Goal: Task Accomplishment & Management: Manage account settings

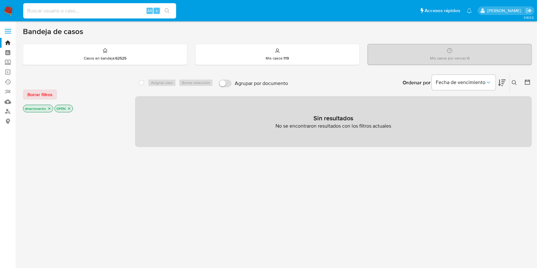
click at [122, 14] on input at bounding box center [99, 11] width 153 height 8
click at [47, 108] on icon "close-filter" at bounding box center [49, 109] width 4 height 4
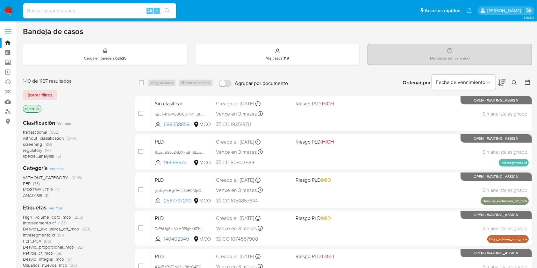
click at [35, 148] on span "regulatory" at bounding box center [32, 150] width 19 height 6
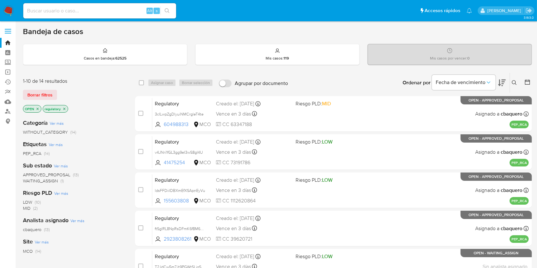
click at [374, 83] on div "Ordenar por Fecha de vencimiento No es posible ordenar los resultados mientras …" at bounding box center [411, 83] width 241 height 20
click at [500, 81] on icon at bounding box center [502, 83] width 8 height 8
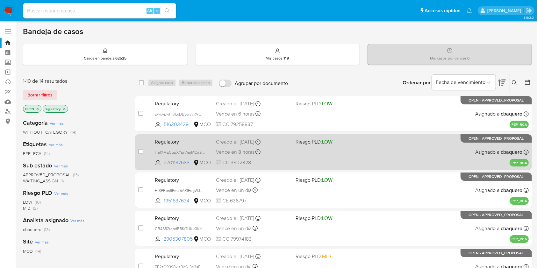
click at [280, 152] on div "Vence en 8 horas Vence el 14/10/2025 21:39:02" at bounding box center [253, 152] width 74 height 9
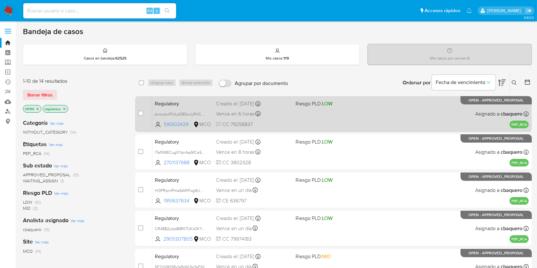
click at [280, 111] on div "Vence en 6 horas Vence el 14/10/2025 20:08:28" at bounding box center [253, 114] width 74 height 9
click at [291, 123] on div "Regulatory pwovpwFfvlLsDBSwJyRVC67S 516303429 MCO Riesgo PLD: LOW Creado el: 08…" at bounding box center [340, 114] width 377 height 32
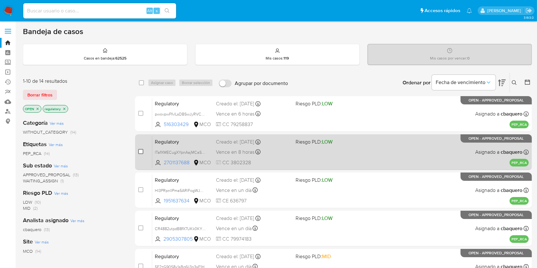
click at [142, 152] on input "checkbox" at bounding box center [140, 151] width 5 height 5
checkbox input "true"
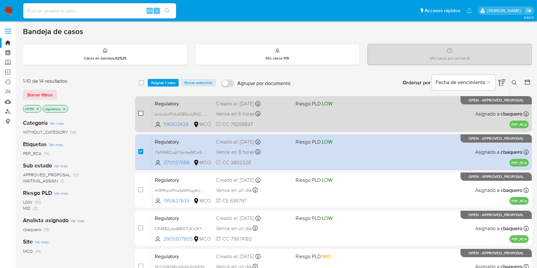
click at [141, 113] on input "checkbox" at bounding box center [140, 113] width 5 height 5
checkbox input "true"
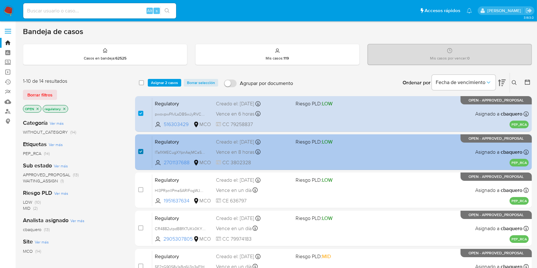
click at [141, 149] on input "checkbox" at bounding box center [140, 151] width 5 height 5
checkbox input "false"
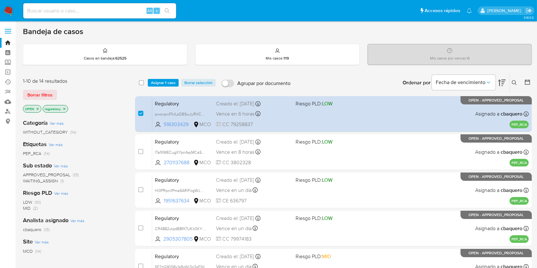
click at [166, 77] on div "select-all-cases-checkbox Asignar 1 caso Borrar selección Agrupar por documento…" at bounding box center [333, 83] width 397 height 20
click at [166, 80] on span "Asignar 1 caso" at bounding box center [163, 83] width 25 height 6
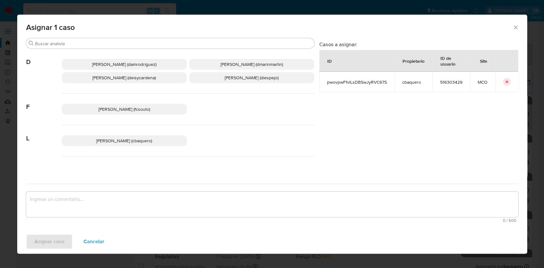
click at [257, 66] on span "David Esteban Marin Martinez (dmarinmartin)" at bounding box center [252, 64] width 62 height 6
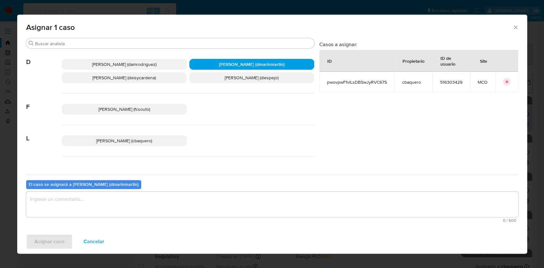
click at [177, 207] on textarea "assign-modal" at bounding box center [272, 204] width 492 height 25
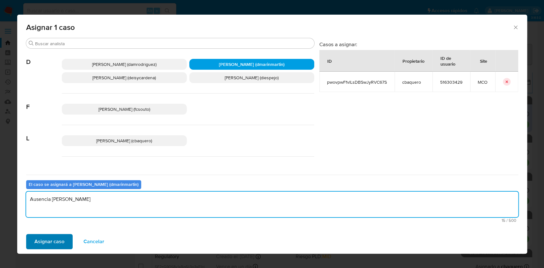
type textarea "Ausencia Camila"
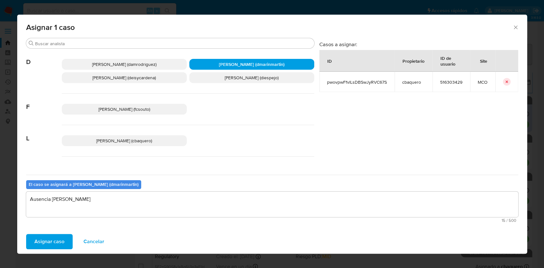
click at [51, 239] on span "Asignar caso" at bounding box center [49, 242] width 30 height 14
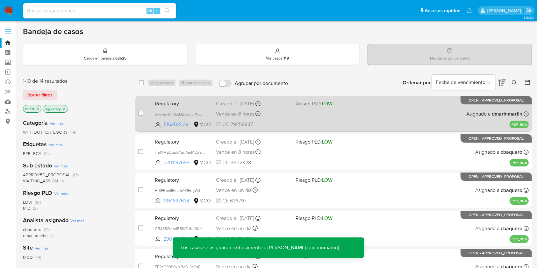
click at [352, 115] on div "Regulatory pwovpwFfvlLsDBSwJyRVC67S 516303429 MCO Riesgo PLD: LOW Creado el: 08…" at bounding box center [340, 114] width 377 height 32
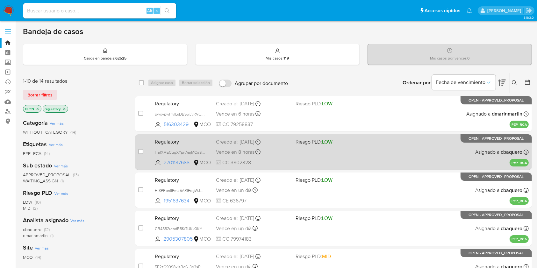
click at [287, 150] on div "Vence en 8 horas Vence el 14/10/2025 21:39:02" at bounding box center [253, 152] width 74 height 9
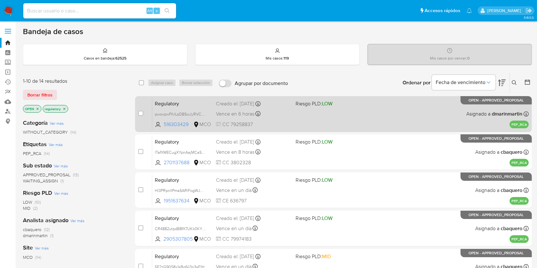
drag, startPoint x: 191, startPoint y: 163, endPoint x: 176, endPoint y: 108, distance: 57.2
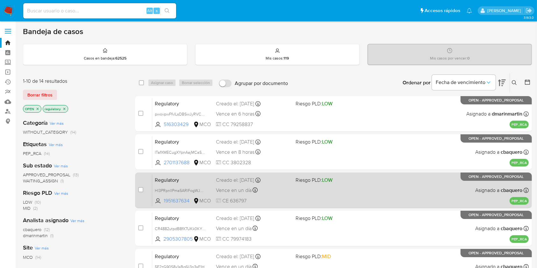
click at [209, 181] on span "Regulatory" at bounding box center [183, 180] width 56 height 8
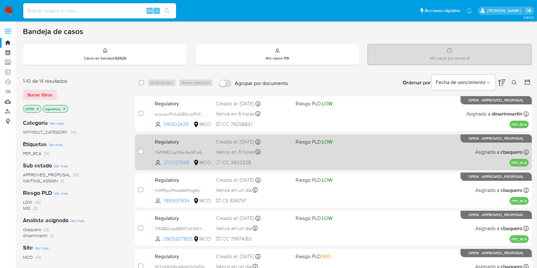
drag, startPoint x: 189, startPoint y: 162, endPoint x: 165, endPoint y: 165, distance: 23.4
click at [165, 165] on span "2701137688" at bounding box center [178, 162] width 28 height 7
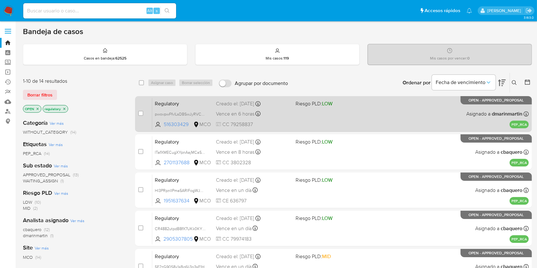
click at [285, 112] on div "Vence en 6 horas Vence el 14/10/2025 20:08:28" at bounding box center [253, 114] width 74 height 9
click at [140, 112] on input "checkbox" at bounding box center [140, 113] width 5 height 5
checkbox input "true"
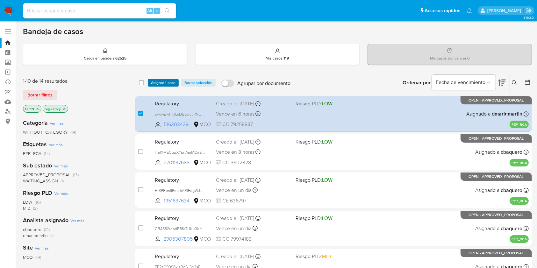
click at [168, 80] on span "Asignar 1 caso" at bounding box center [163, 83] width 25 height 6
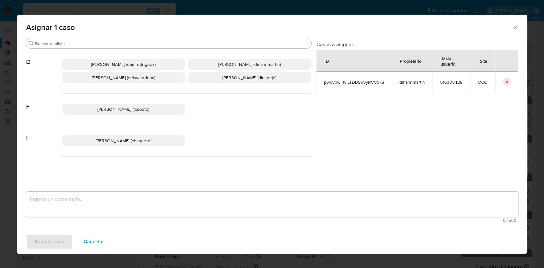
click at [151, 143] on span "Laura Camila Baquero Beltran (cbaquero)" at bounding box center [124, 141] width 56 height 6
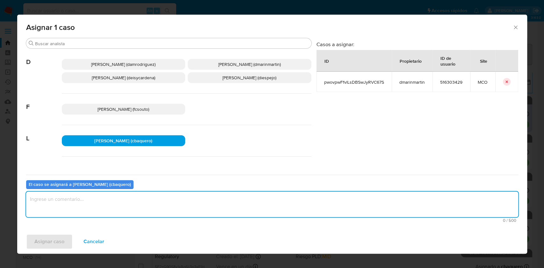
click at [64, 203] on textarea "assign-modal" at bounding box center [272, 204] width 492 height 25
type textarea "reasignar"
click at [59, 238] on span "Asignar caso" at bounding box center [49, 242] width 30 height 14
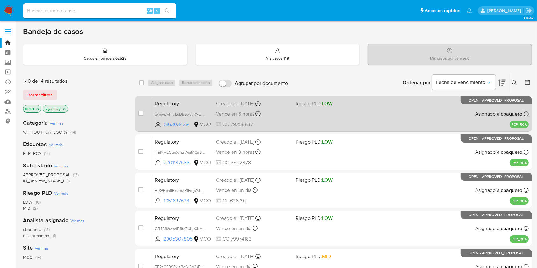
click at [285, 118] on div "Regulatory pwovpwFfvlLsDBSwJyRVC67S 516303429 MCO Riesgo PLD: LOW Creado el: 08…" at bounding box center [340, 114] width 377 height 32
click at [270, 112] on div "Vence en 6 horas Vence el 14/10/2025 20:08:28" at bounding box center [253, 114] width 74 height 9
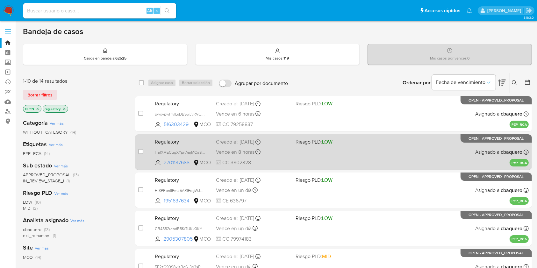
click at [291, 153] on div "Regulatory ITafXMECugXYpnAajMCaSIfH 2701137688 MCO Riesgo PLD: LOW Creado el: 0…" at bounding box center [340, 152] width 377 height 32
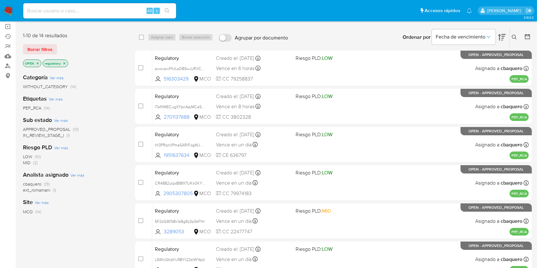
scroll to position [46, 0]
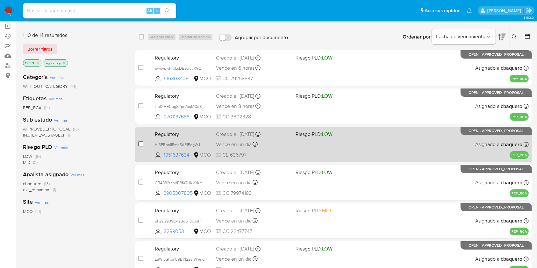
click at [139, 143] on input "checkbox" at bounding box center [140, 144] width 5 height 5
checkbox input "true"
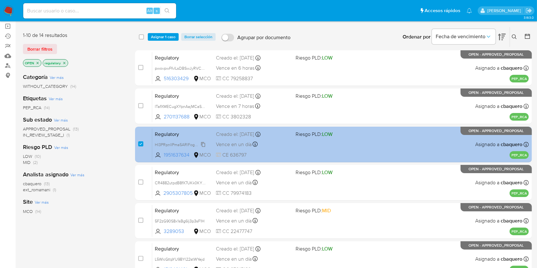
scroll to position [0, 0]
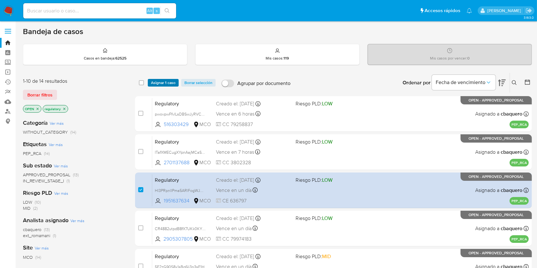
click at [168, 80] on span "Asignar 1 caso" at bounding box center [163, 83] width 25 height 6
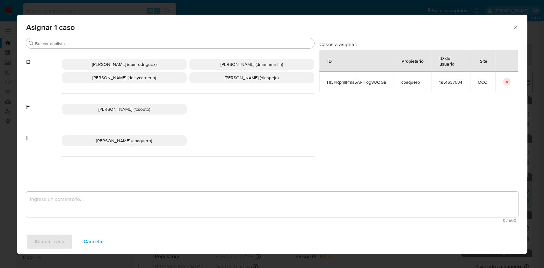
click at [221, 62] on span "David Esteban Marin Martinez (dmarinmartin)" at bounding box center [252, 64] width 62 height 6
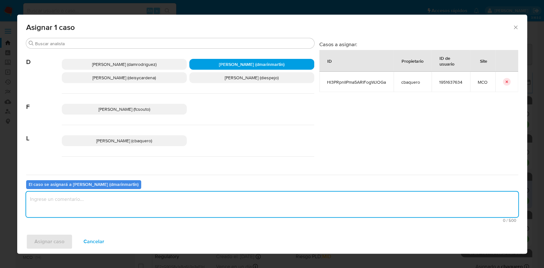
click at [191, 203] on textarea "assign-modal" at bounding box center [272, 204] width 492 height 25
type textarea "Ejemplo Dei"
click at [50, 247] on span "Asignar caso" at bounding box center [49, 242] width 30 height 14
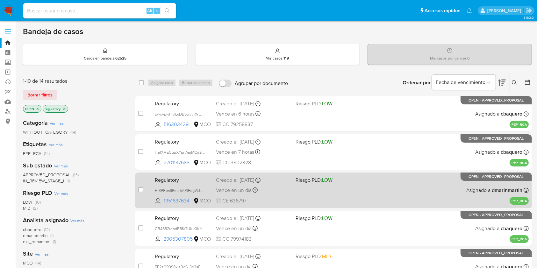
click at [347, 192] on div "Regulatory Hl3PRpnlIPma5ARlFogWJOGa 1951637634 MCO Riesgo PLD: LOW Creado el: 0…" at bounding box center [340, 190] width 377 height 32
click at [143, 188] on input "checkbox" at bounding box center [140, 189] width 5 height 5
checkbox input "true"
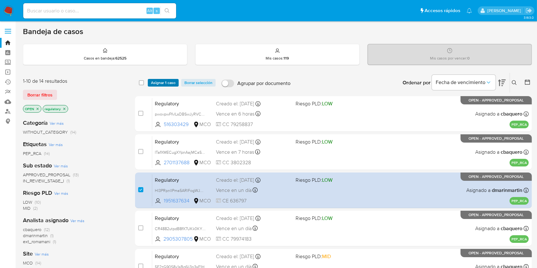
click at [169, 83] on span "Asignar 1 caso" at bounding box center [163, 83] width 25 height 6
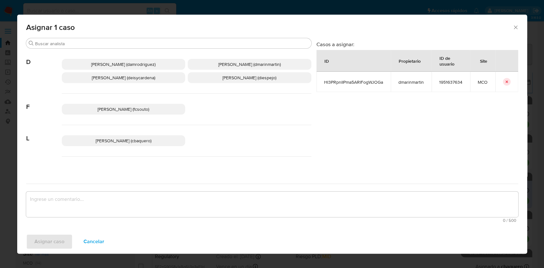
click at [116, 77] on span "Deisy Esperanza Cardenas (deisycardena)" at bounding box center [123, 78] width 63 height 6
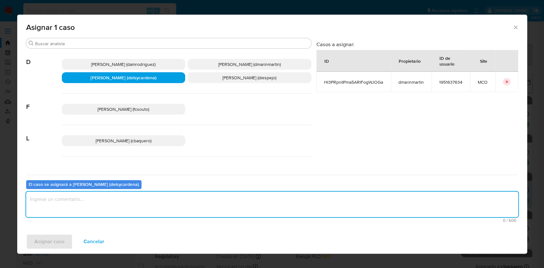
click at [68, 194] on textarea "assign-modal" at bounding box center [272, 204] width 492 height 25
type textarea "Cierre ODC"
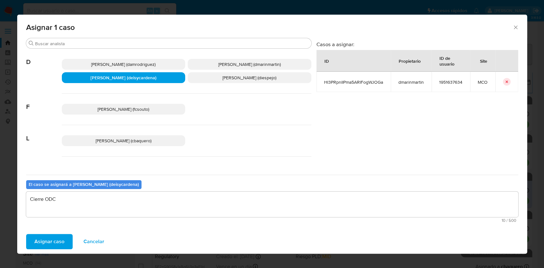
click at [51, 248] on span "Asignar caso" at bounding box center [49, 242] width 30 height 14
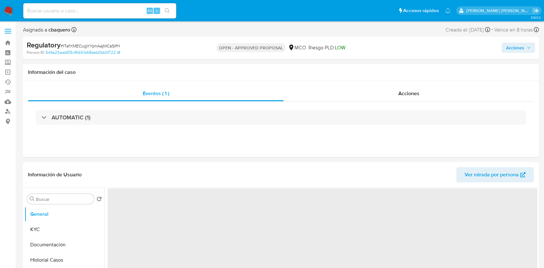
select select "10"
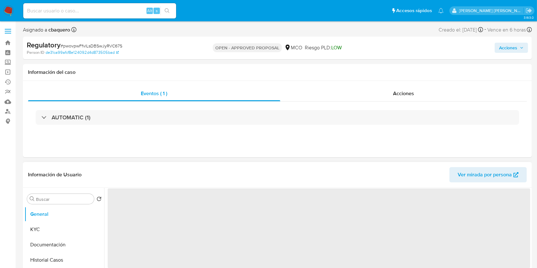
select select "10"
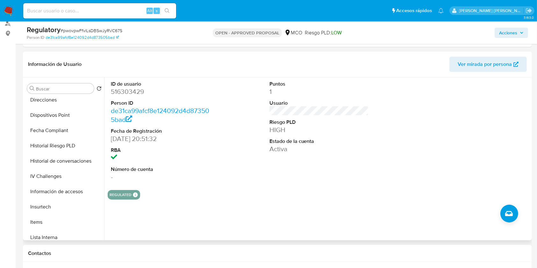
scroll to position [204, 0]
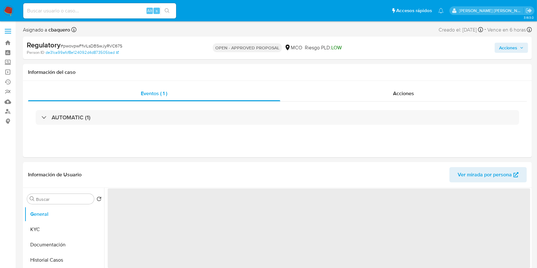
select select "10"
click at [517, 45] on span "Acciones" at bounding box center [508, 48] width 18 height 10
select select "10"
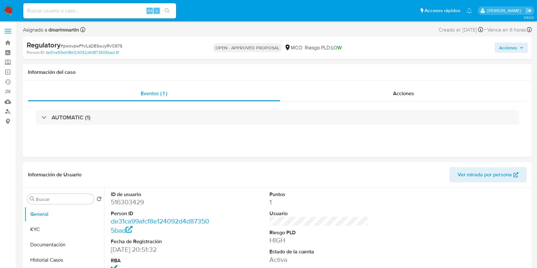
click at [507, 52] on span "Acciones" at bounding box center [508, 48] width 18 height 10
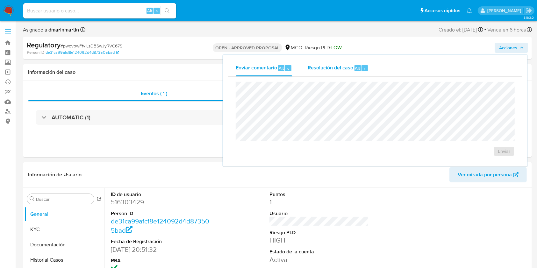
click at [319, 67] on span "Resolución del caso" at bounding box center [331, 67] width 46 height 7
click at [503, 45] on span "Acciones" at bounding box center [508, 48] width 18 height 10
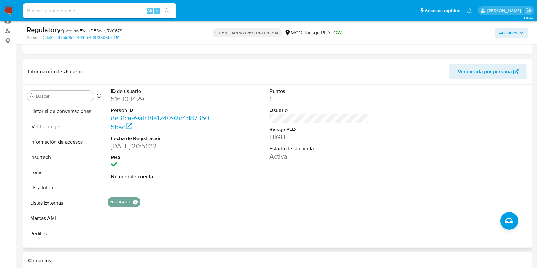
scroll to position [260, 0]
click at [59, 185] on button "Lista Interna" at bounding box center [62, 187] width 75 height 15
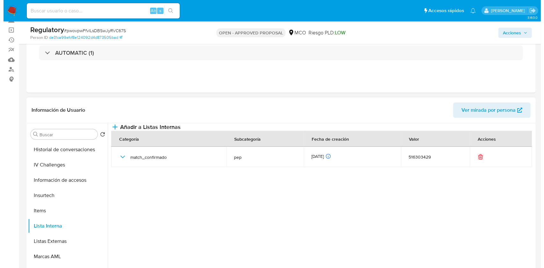
scroll to position [41, 0]
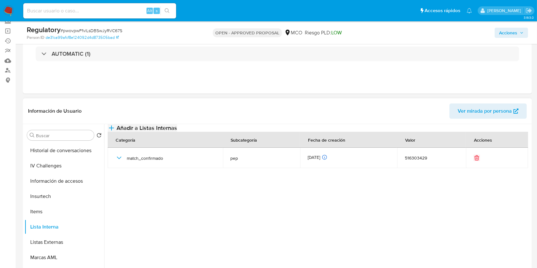
click at [177, 132] on span "Añadir a Listas Internas" at bounding box center [147, 128] width 61 height 7
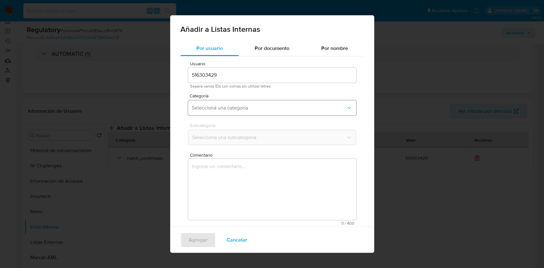
click at [274, 108] on span "Seleccioná una categoría" at bounding box center [269, 108] width 154 height 6
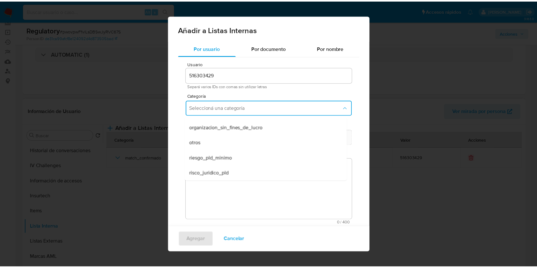
scroll to position [0, 0]
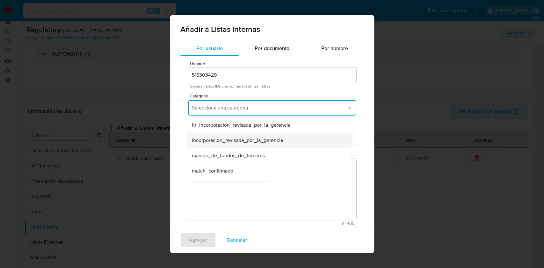
click at [280, 142] on span "incorporación_revisada_por_la_gerencia" at bounding box center [237, 140] width 91 height 6
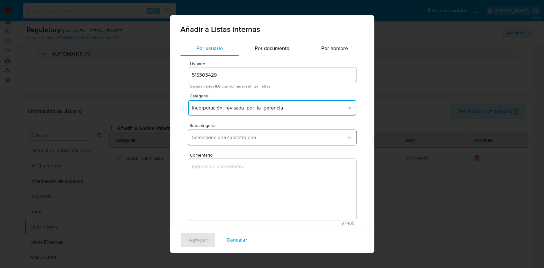
click at [236, 139] on span "Seleccioná una subcategoría" at bounding box center [269, 137] width 154 height 6
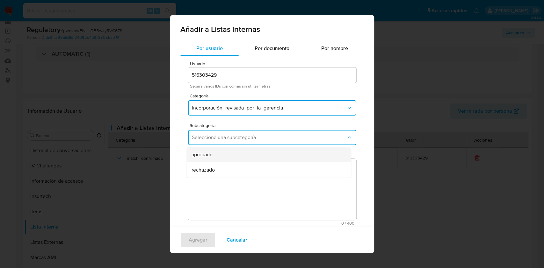
click at [228, 152] on div "aprobado" at bounding box center [267, 154] width 150 height 15
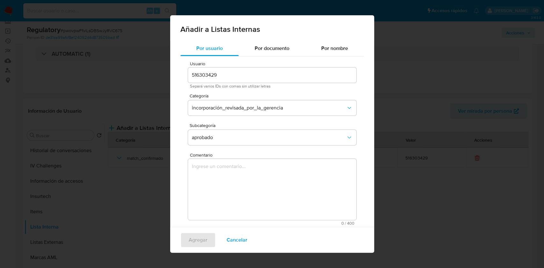
click at [408, 180] on div "Añadir a Listas Internas Por usuario Por documento Por nombre Usuario 516303429…" at bounding box center [272, 134] width 544 height 268
click at [238, 241] on span "Cancelar" at bounding box center [237, 240] width 21 height 14
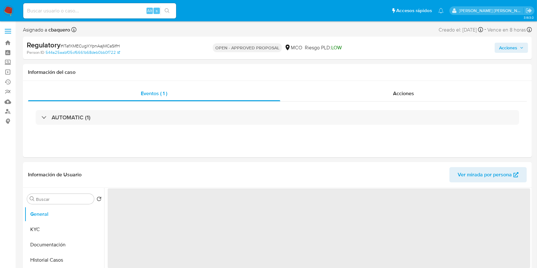
select select "10"
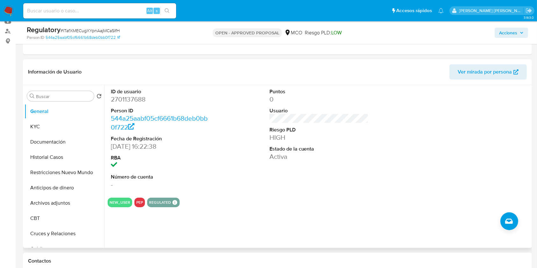
scroll to position [81, 0]
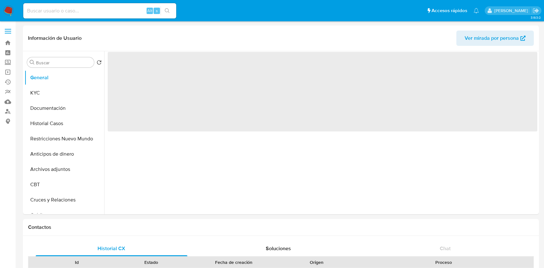
select select "10"
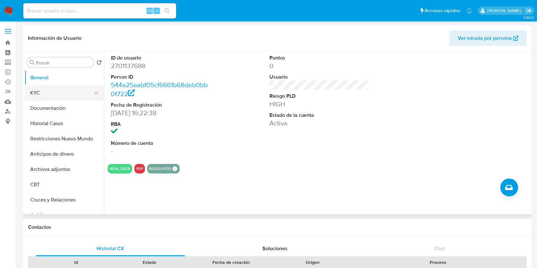
click at [41, 95] on button "KYC" at bounding box center [62, 92] width 75 height 15
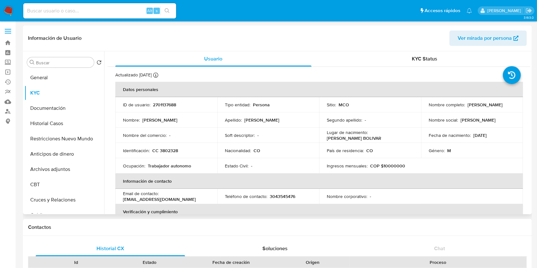
scroll to position [5, 0]
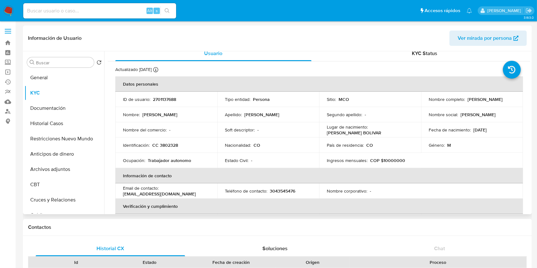
click at [170, 142] on p "CC 3802328" at bounding box center [165, 145] width 26 height 6
copy p "3802328"
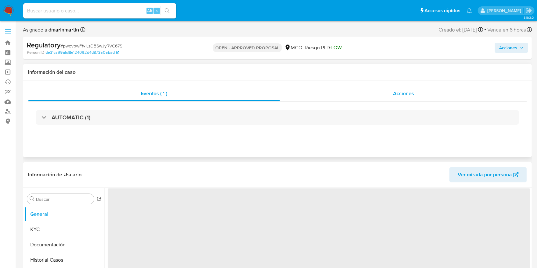
select select "10"
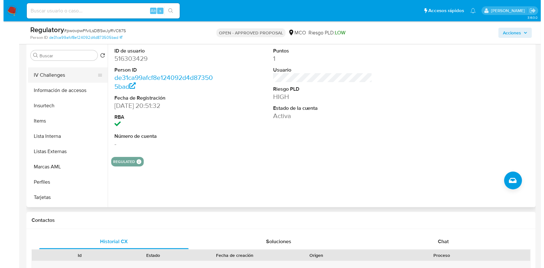
scroll to position [272, 0]
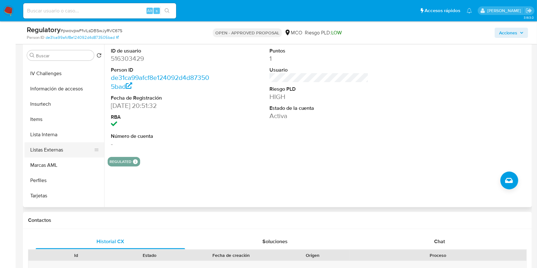
click at [54, 147] on button "Listas Externas" at bounding box center [62, 149] width 75 height 15
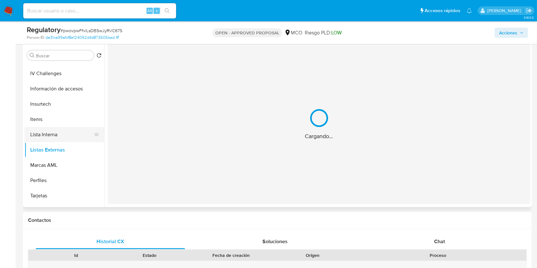
click at [52, 136] on button "Lista Interna" at bounding box center [62, 134] width 75 height 15
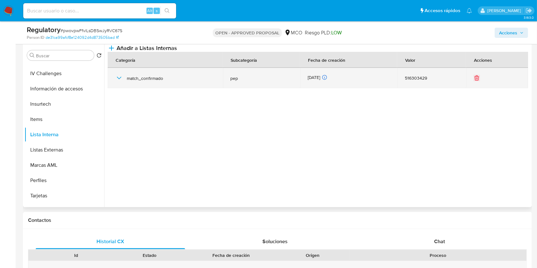
click at [117, 82] on icon "button" at bounding box center [119, 78] width 8 height 8
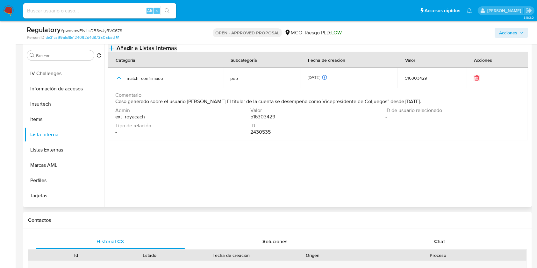
click at [177, 52] on button "Añadir a Listas Internas" at bounding box center [142, 48] width 69 height 8
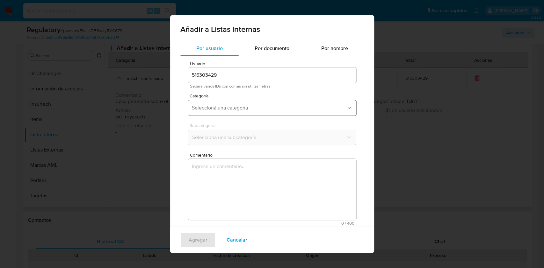
click at [278, 108] on span "Seleccioná una categoría" at bounding box center [269, 108] width 154 height 6
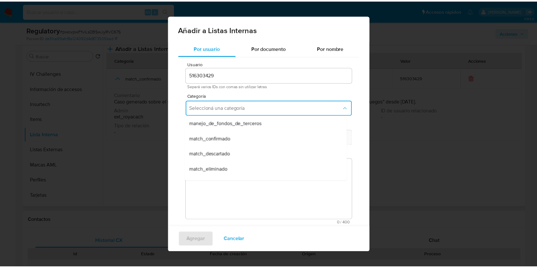
scroll to position [32, 0]
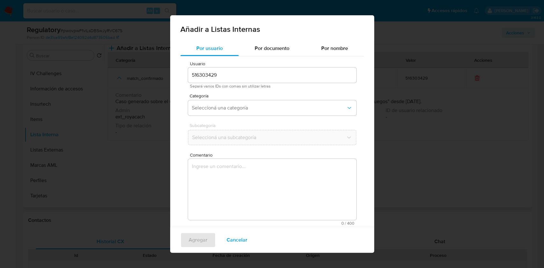
click at [396, 149] on div "Añadir a Listas Internas Por usuario Por documento Por nombre Usuario 516303429…" at bounding box center [272, 134] width 544 height 268
click at [419, 93] on div "Añadir a Listas Internas Por usuario Por documento Por nombre Usuario 516303429…" at bounding box center [272, 134] width 544 height 268
click at [231, 242] on span "Cancelar" at bounding box center [237, 240] width 21 height 14
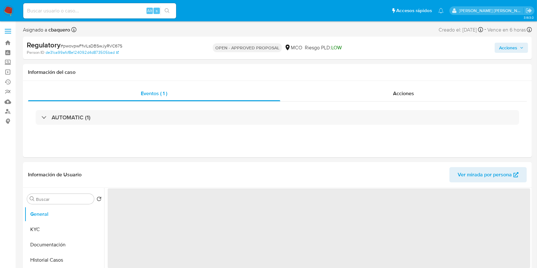
select select "10"
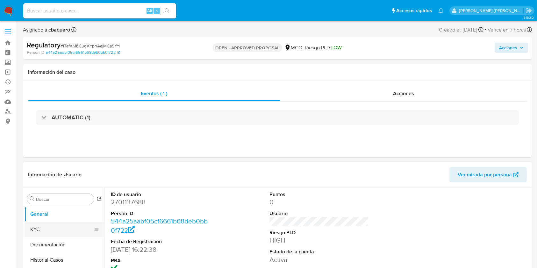
click at [49, 228] on button "KYC" at bounding box center [62, 229] width 75 height 15
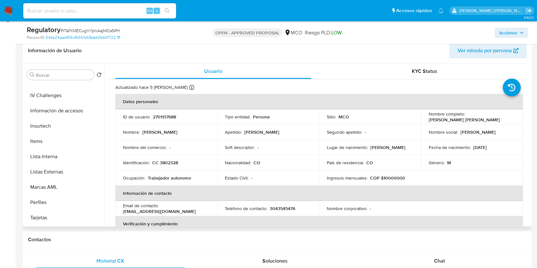
scroll to position [271, 0]
click at [45, 158] on button "Lista Interna" at bounding box center [62, 156] width 75 height 15
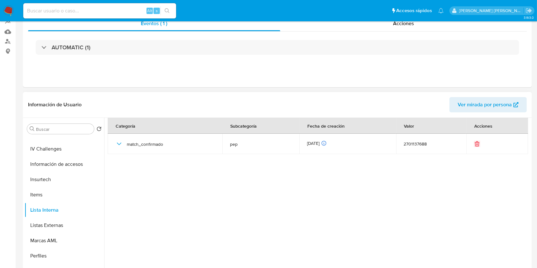
scroll to position [0, 0]
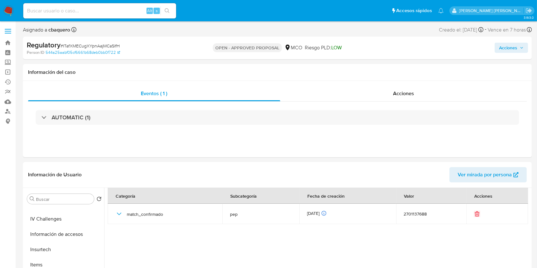
click at [514, 52] on span "Acciones" at bounding box center [508, 48] width 18 height 10
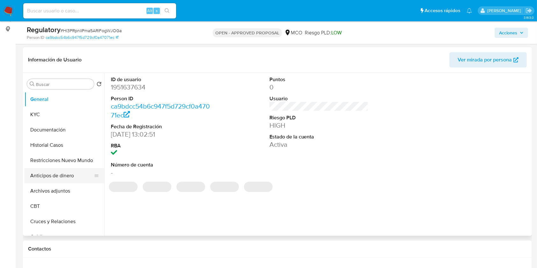
scroll to position [117, 0]
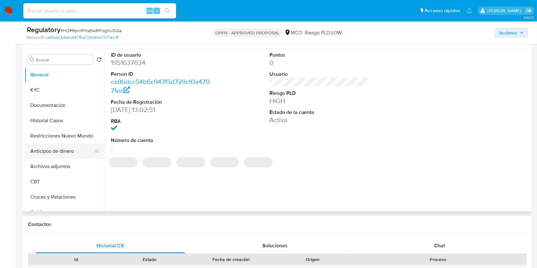
select select "10"
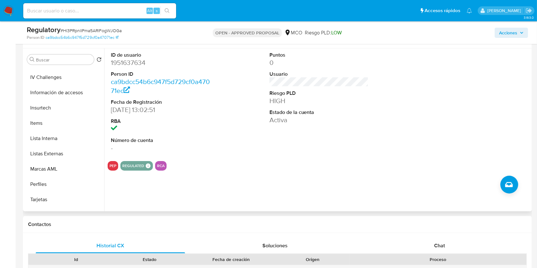
scroll to position [273, 0]
click at [51, 140] on button "Lista Interna" at bounding box center [62, 138] width 75 height 15
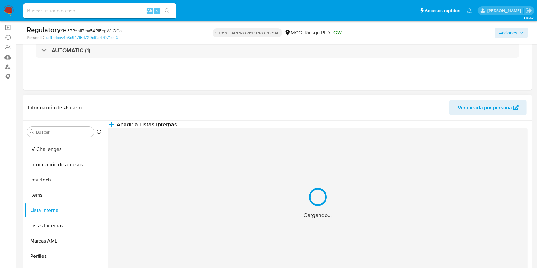
scroll to position [0, 0]
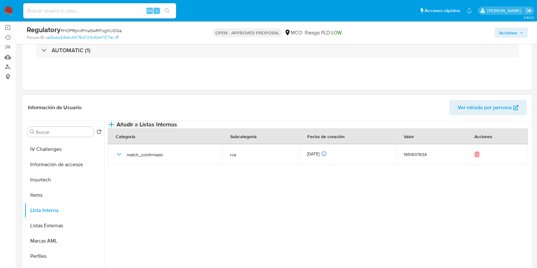
click at [177, 128] on span "Añadir a Listas Internas" at bounding box center [147, 124] width 61 height 7
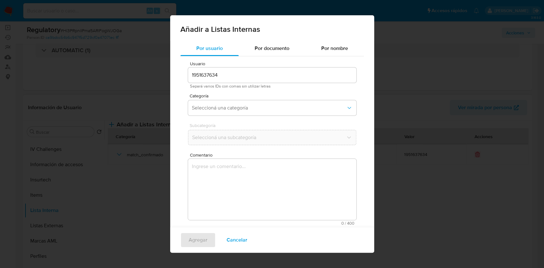
click at [413, 62] on div "Añadir a Listas Internas Por usuario Por documento Por nombre Usuario 195163763…" at bounding box center [272, 134] width 544 height 268
click at [242, 239] on span "Cancelar" at bounding box center [237, 240] width 21 height 14
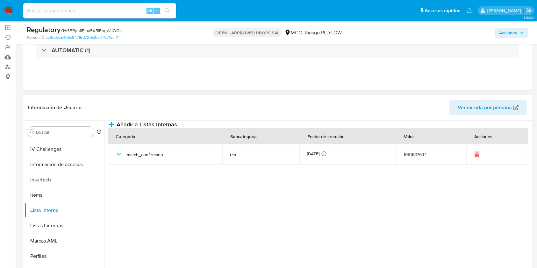
scroll to position [62, 0]
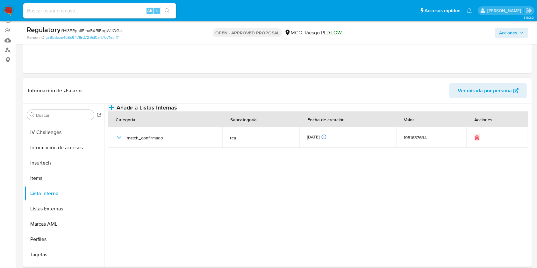
click at [177, 111] on span "Añadir a Listas Internas" at bounding box center [147, 107] width 61 height 7
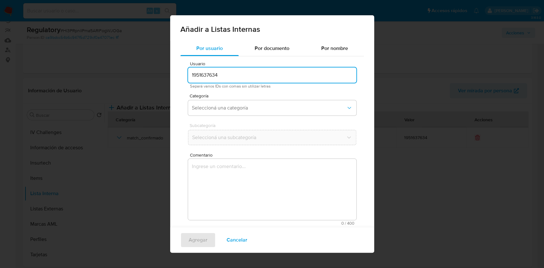
click at [274, 75] on input "1951637634" at bounding box center [272, 75] width 168 height 8
click at [259, 110] on span "Seleccioná una categoría" at bounding box center [269, 108] width 154 height 6
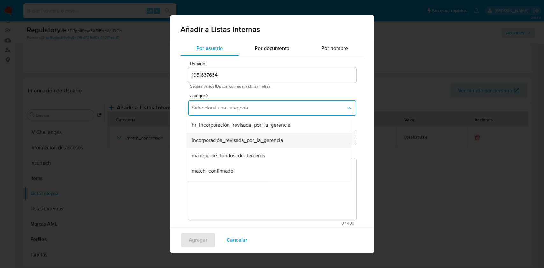
click at [245, 139] on span "incorporación_revisada_por_la_gerencia" at bounding box center [237, 140] width 91 height 6
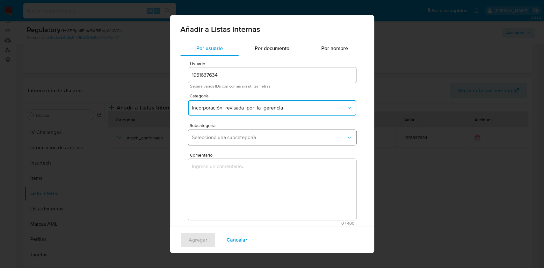
click at [240, 137] on span "Seleccioná una subcategoría" at bounding box center [269, 137] width 154 height 6
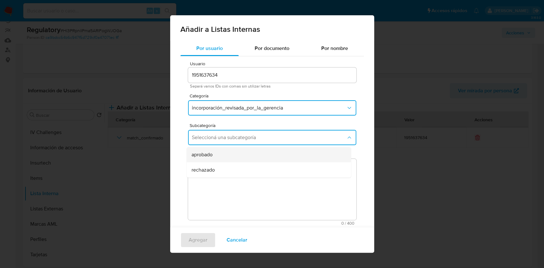
click at [233, 157] on div "aprobado" at bounding box center [267, 154] width 150 height 15
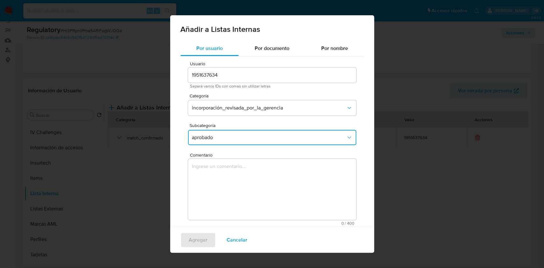
click at [237, 182] on textarea "Comentario" at bounding box center [272, 189] width 168 height 61
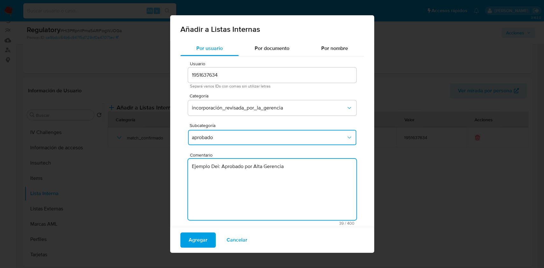
drag, startPoint x: 212, startPoint y: 165, endPoint x: 190, endPoint y: 165, distance: 22.0
click at [190, 165] on textarea "Ejemplo Dei: Aprobado por Alta Gerencia" at bounding box center [272, 189] width 168 height 61
drag, startPoint x: 200, startPoint y: 166, endPoint x: 183, endPoint y: 165, distance: 16.6
click at [183, 165] on div "Usuario 1951637634 Separá varios IDs con comas sin utilizar letras Categoría in…" at bounding box center [272, 143] width 184 height 174
type textarea "Aprobado por Alta Gerencia"
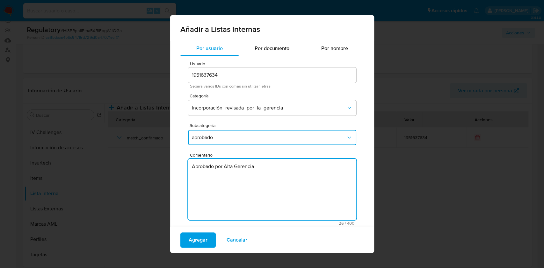
click at [209, 75] on input "1951637634" at bounding box center [272, 75] width 168 height 8
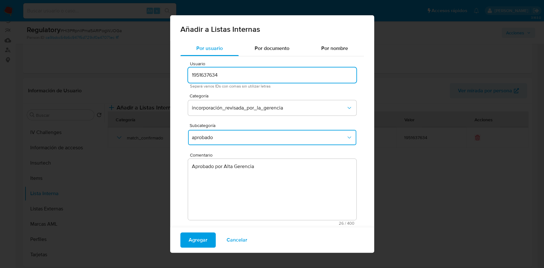
click at [209, 75] on input "1951637634" at bounding box center [272, 75] width 168 height 8
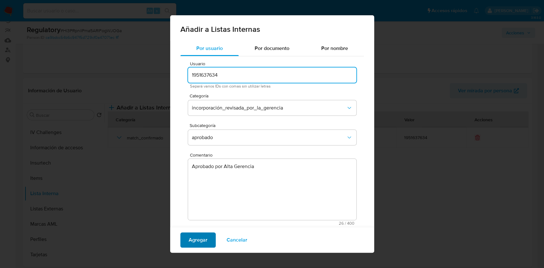
click at [190, 239] on span "Agregar" at bounding box center [198, 240] width 19 height 14
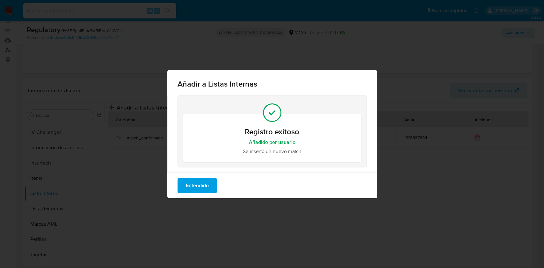
click at [203, 185] on span "Entendido" at bounding box center [197, 186] width 23 height 14
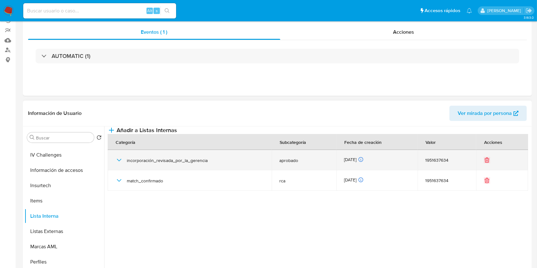
scroll to position [0, 0]
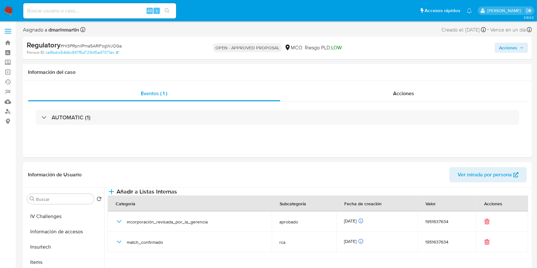
click at [509, 47] on span "Acciones" at bounding box center [508, 48] width 18 height 10
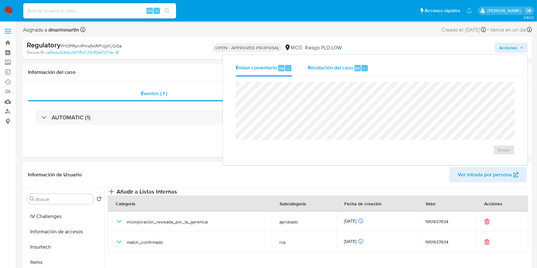
click at [336, 67] on span "Resolución del caso" at bounding box center [331, 67] width 46 height 7
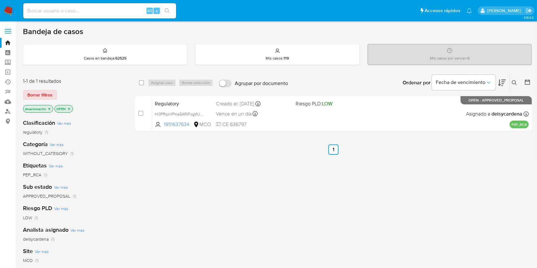
click at [10, 33] on span at bounding box center [8, 33] width 6 height 1
click at [0, 0] on input "checkbox" at bounding box center [0, 0] width 0 height 0
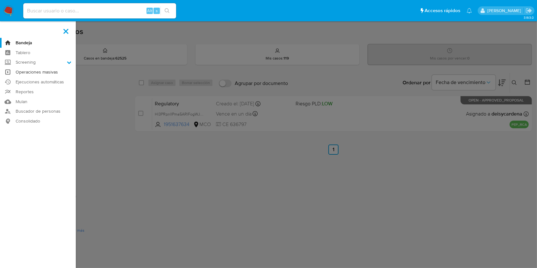
click at [29, 70] on link "Operaciones masivas" at bounding box center [38, 72] width 76 height 10
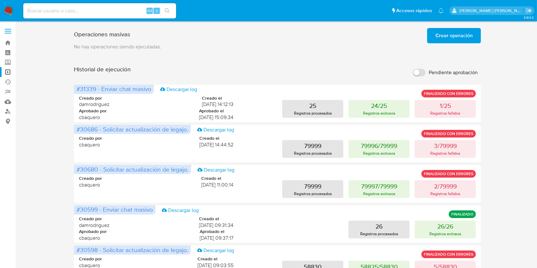
click at [438, 34] on span "Crear operación" at bounding box center [454, 36] width 37 height 14
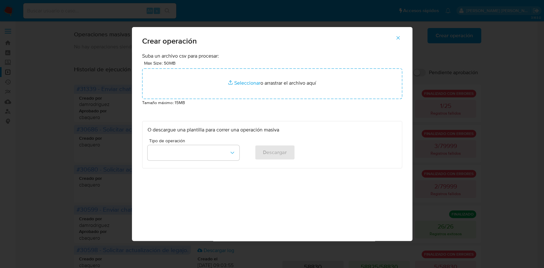
click at [518, 174] on div "Crear operación Suba un archivo csv para procesar: Max Size: 50MB Seleccionar a…" at bounding box center [272, 134] width 544 height 268
click at [405, 38] on button "button" at bounding box center [398, 37] width 22 height 15
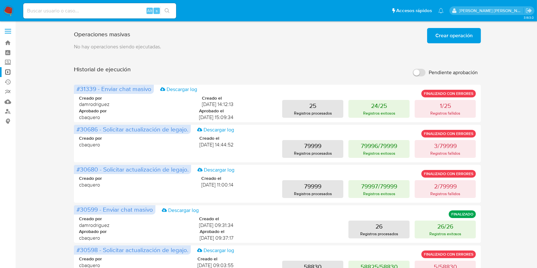
click at [460, 37] on span "Crear operación" at bounding box center [454, 36] width 37 height 14
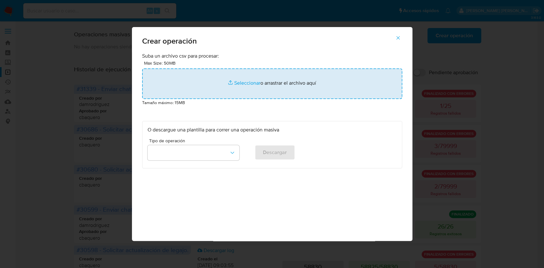
click at [265, 81] on input "file" at bounding box center [272, 84] width 260 height 31
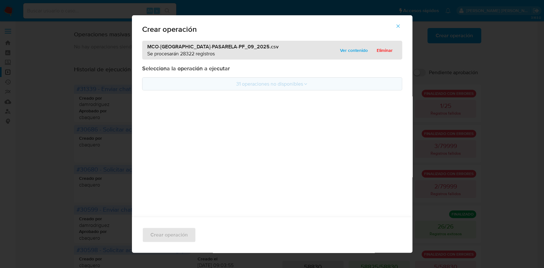
click at [303, 82] on icon at bounding box center [305, 84] width 5 height 5
click at [303, 84] on icon at bounding box center [305, 84] width 5 height 5
click at [354, 49] on span "Ver contenido" at bounding box center [354, 50] width 28 height 9
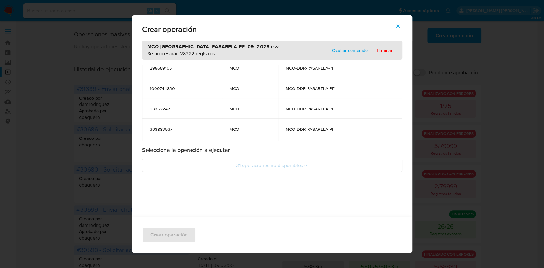
scroll to position [577549, 0]
click at [259, 196] on div "MCO-DDR-PASARELA-PF_09_2025.csv Se procesarán 28322 registros Ocultar contenido…" at bounding box center [272, 135] width 280 height 189
click at [349, 50] on span "Ocultar contenido" at bounding box center [350, 50] width 36 height 9
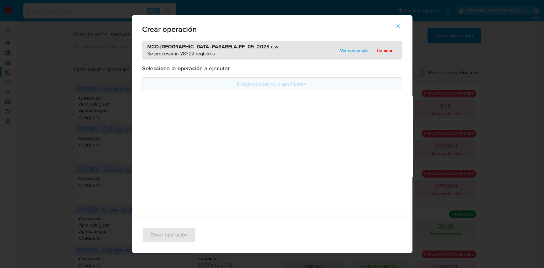
click at [237, 77] on button "31 operaciones no disponibles" at bounding box center [272, 83] width 260 height 13
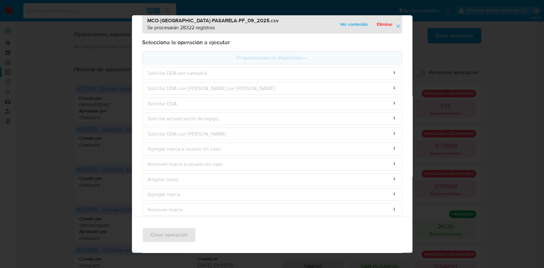
scroll to position [0, 0]
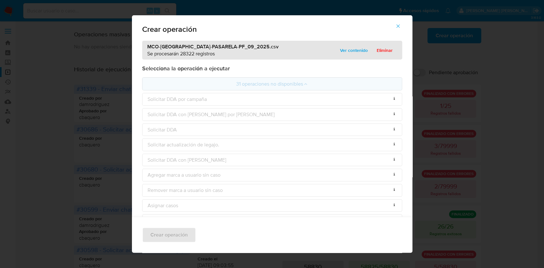
click at [87, 73] on div "Crear operación MCO-DDR-PASARELA-PF_09_2025.csv Se procesarán 28322 registros V…" at bounding box center [272, 134] width 544 height 268
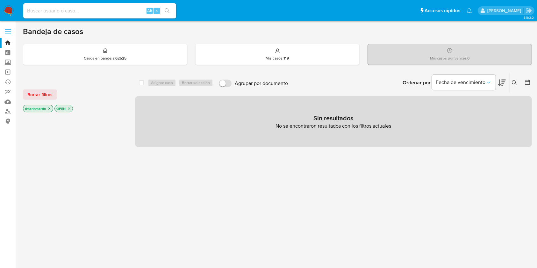
click at [50, 108] on icon "close-filter" at bounding box center [49, 109] width 4 height 4
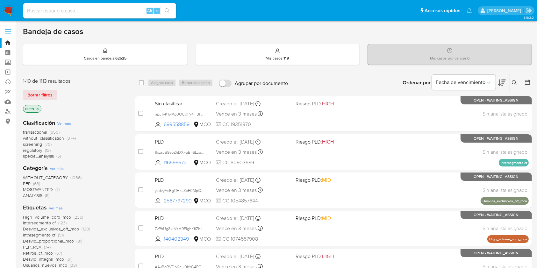
click at [38, 107] on icon "close-filter" at bounding box center [38, 109] width 4 height 4
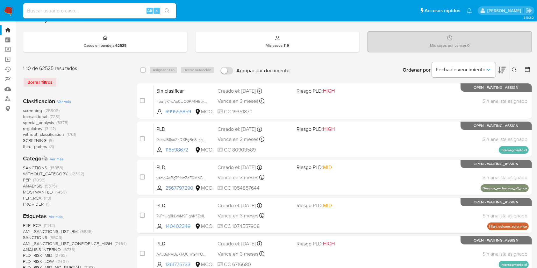
scroll to position [24, 0]
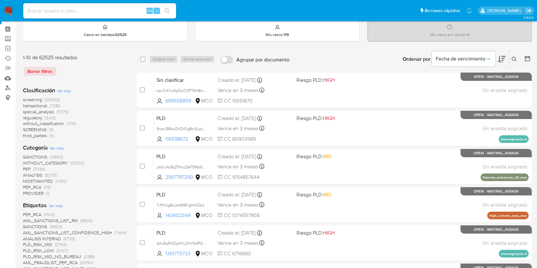
click at [38, 116] on span "regulatory" at bounding box center [32, 118] width 19 height 6
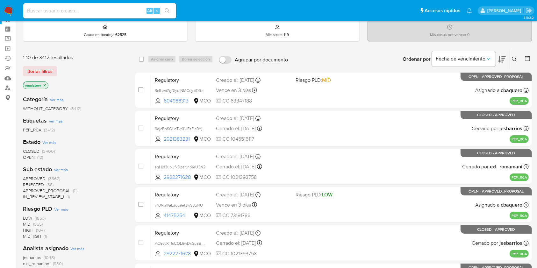
scroll to position [48, 0]
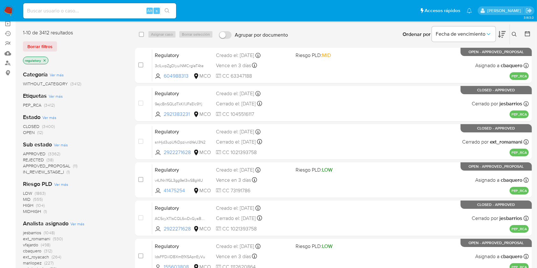
click at [30, 134] on span "OPEN" at bounding box center [29, 132] width 12 height 6
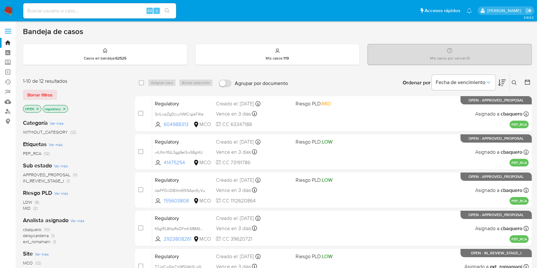
click at [507, 82] on div "Ordenar por Fecha de vencimiento" at bounding box center [454, 83] width 112 height 20
click at [505, 83] on icon at bounding box center [502, 83] width 8 height 8
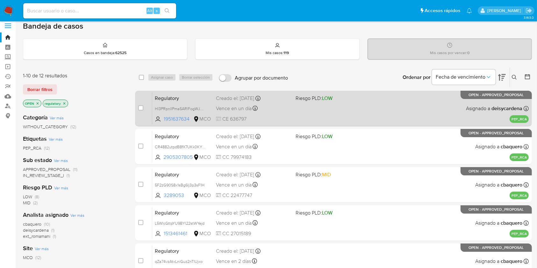
scroll to position [5, 0]
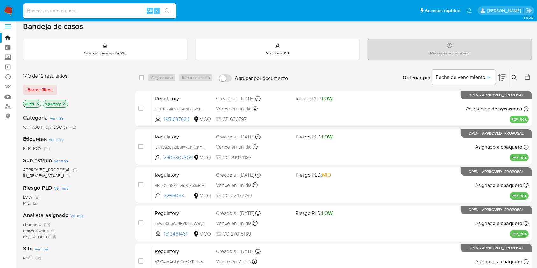
click at [323, 77] on div "Ordenar por Fecha de vencimiento No es posible ordenar los resultados mientras …" at bounding box center [411, 78] width 241 height 20
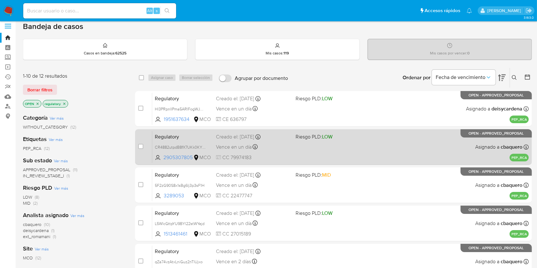
click at [313, 141] on div "Regulatory CR4882utpdB8fX7UKk0KYbX8 2905307805 MCO Riesgo PLD: LOW Creado el: 0…" at bounding box center [340, 147] width 377 height 32
click at [280, 144] on div "Vence en un día Vence el 15/10/2025 17:25:44" at bounding box center [253, 147] width 74 height 9
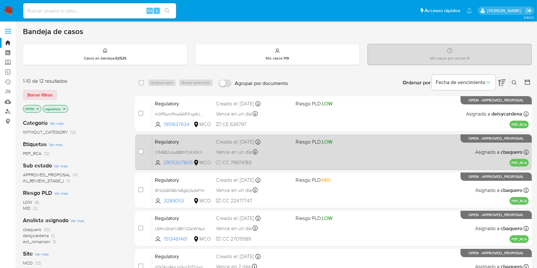
click at [278, 155] on div "Vence en un día Vence el 15/10/2025 17:25:44" at bounding box center [253, 152] width 74 height 9
click at [343, 148] on div "Regulatory CR4882utpdB8fX7UKk0KYbX8 2905307805 MCO Riesgo PLD: LOW Creado el: 0…" at bounding box center [340, 152] width 377 height 32
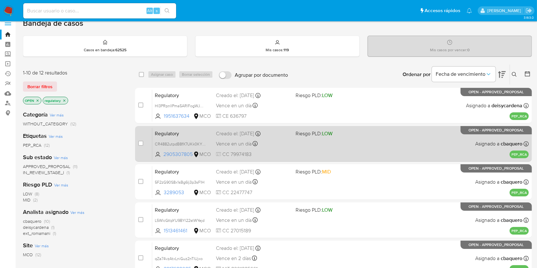
scroll to position [10, 0]
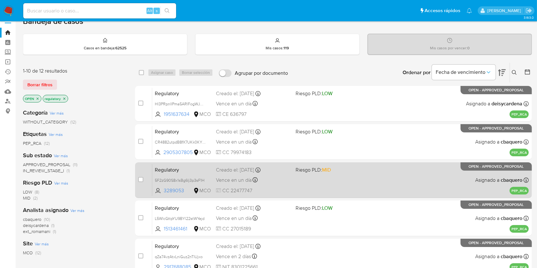
click at [284, 179] on div "Vence en un día Vence el 15/10/2025 18:07:16" at bounding box center [253, 180] width 74 height 9
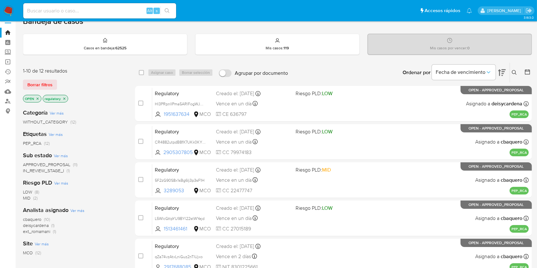
scroll to position [35, 0]
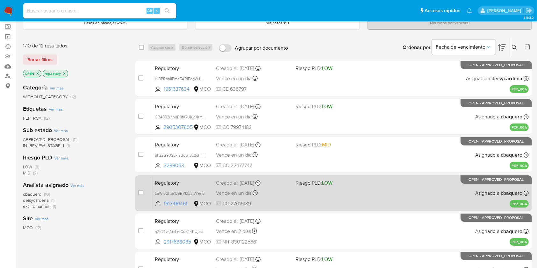
click at [278, 196] on div "Vence en un día Vence el 15/10/2025 20:03:52" at bounding box center [253, 193] width 74 height 9
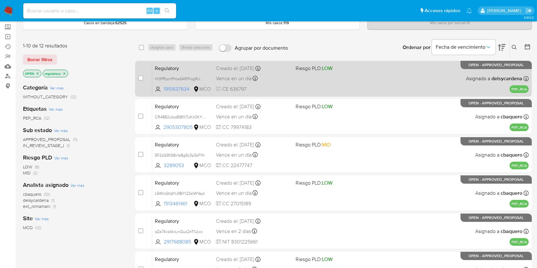
scroll to position [0, 0]
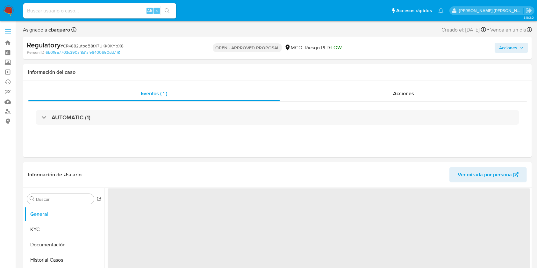
select select "10"
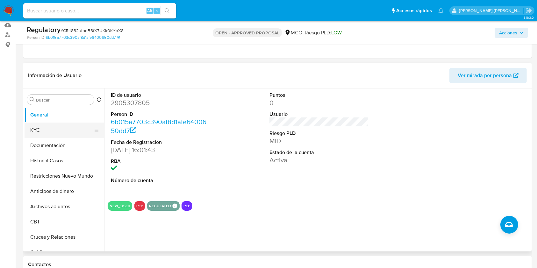
click at [47, 127] on button "KYC" at bounding box center [62, 130] width 75 height 15
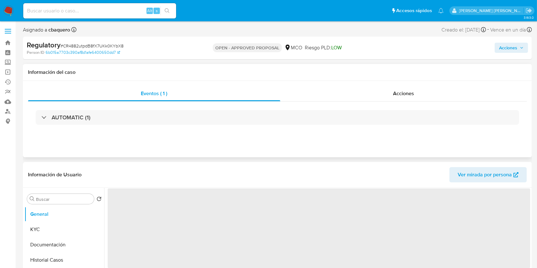
select select "10"
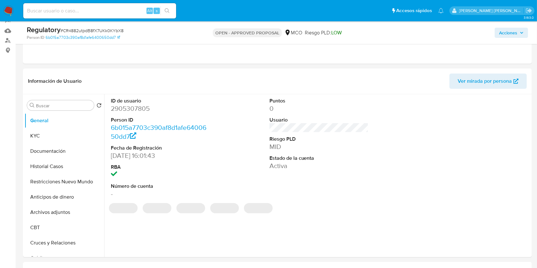
scroll to position [71, 0]
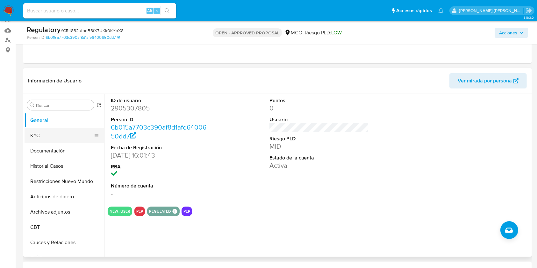
click at [52, 136] on button "KYC" at bounding box center [62, 135] width 75 height 15
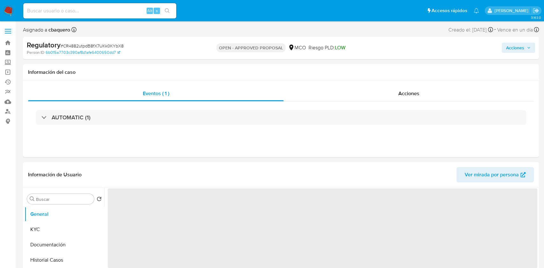
select select "10"
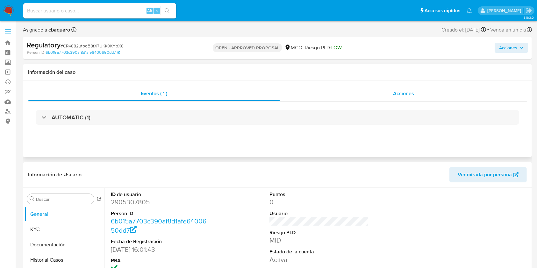
click at [372, 94] on div "Acciones" at bounding box center [403, 93] width 247 height 15
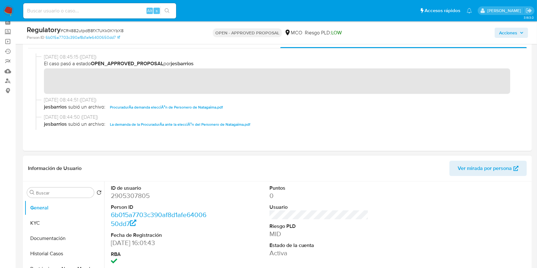
scroll to position [30, 0]
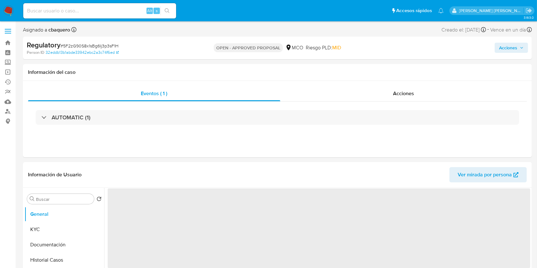
select select "10"
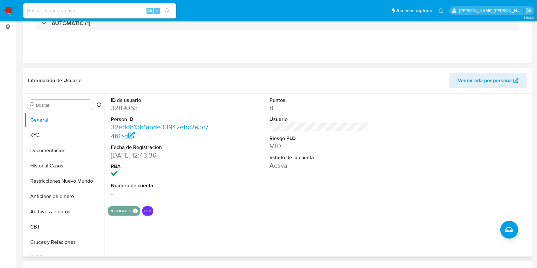
scroll to position [98, 0]
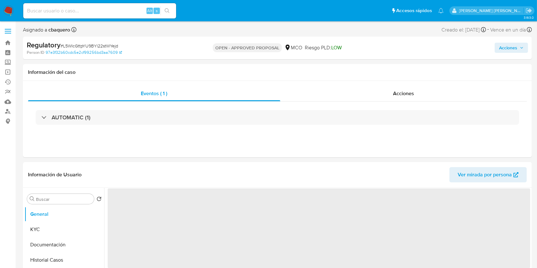
select select "10"
